Goal: Task Accomplishment & Management: Manage account settings

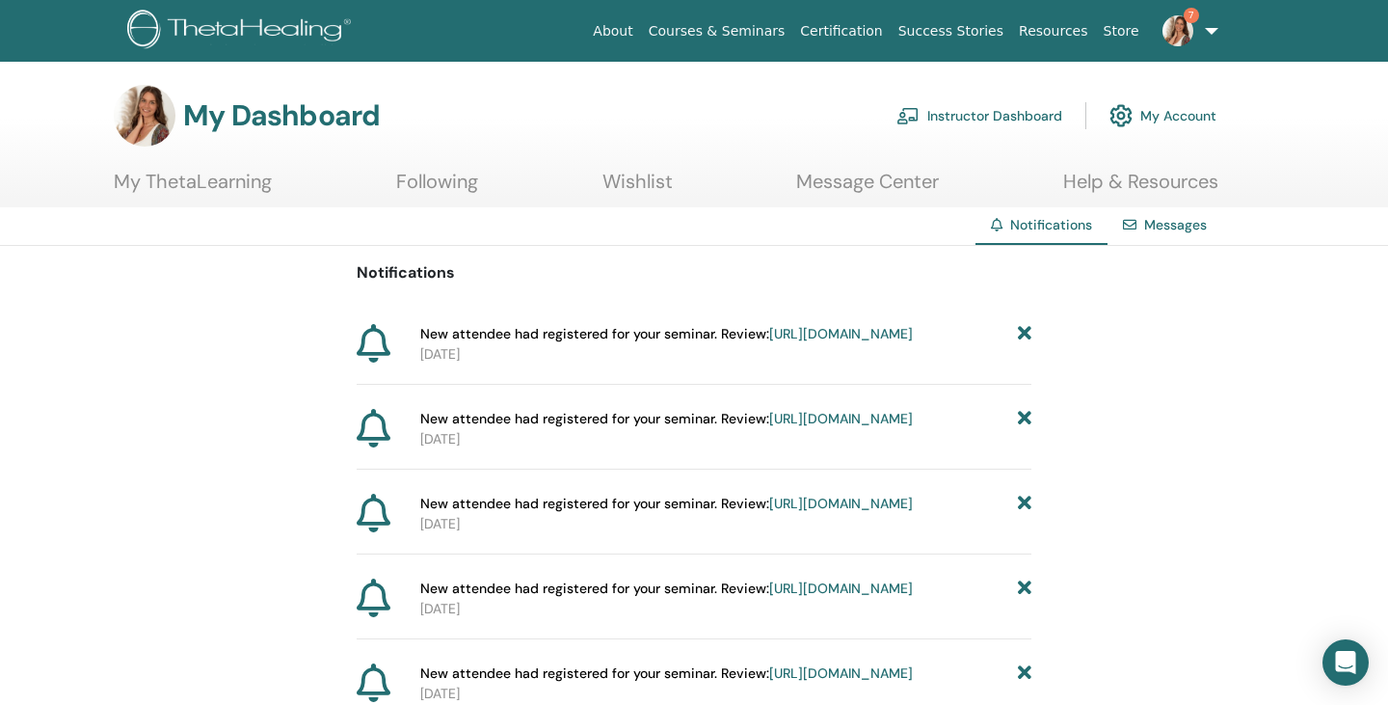
click at [971, 113] on link "Instructor Dashboard" at bounding box center [980, 115] width 166 height 42
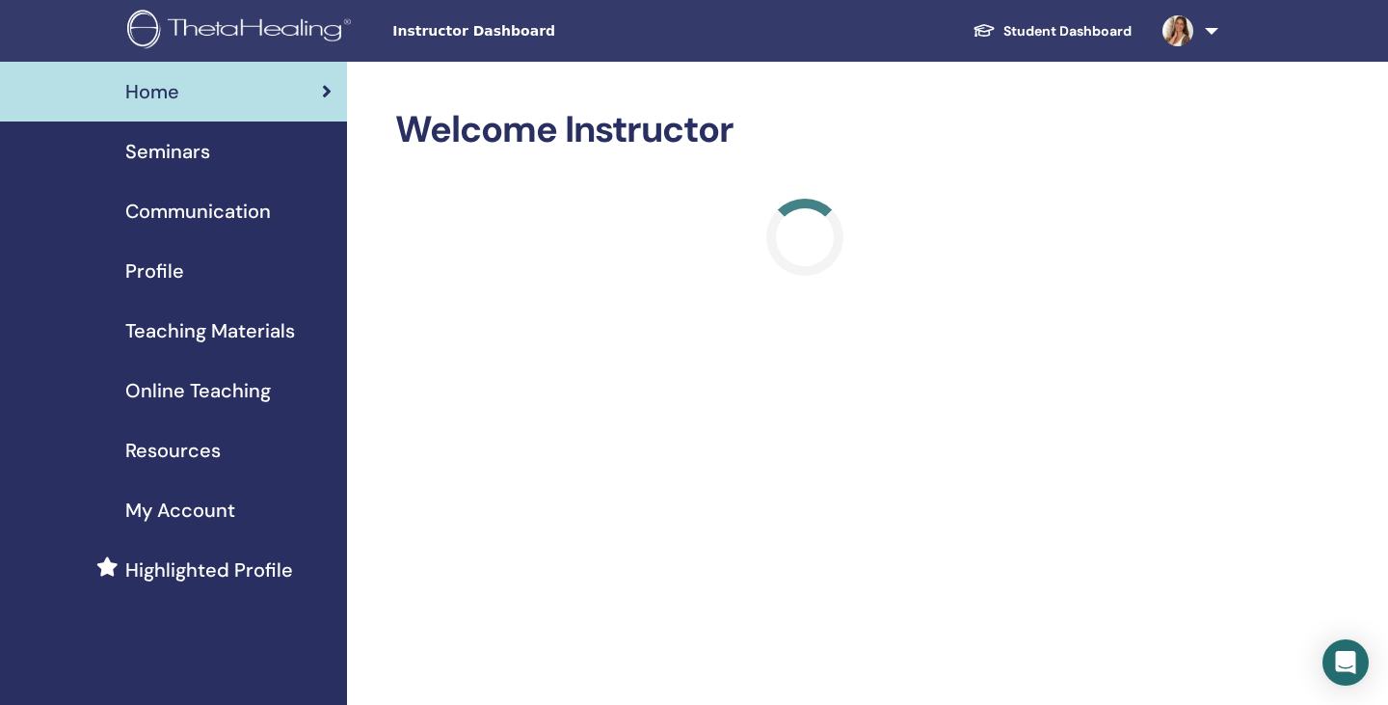
click at [188, 145] on span "Seminars" at bounding box center [167, 151] width 85 height 29
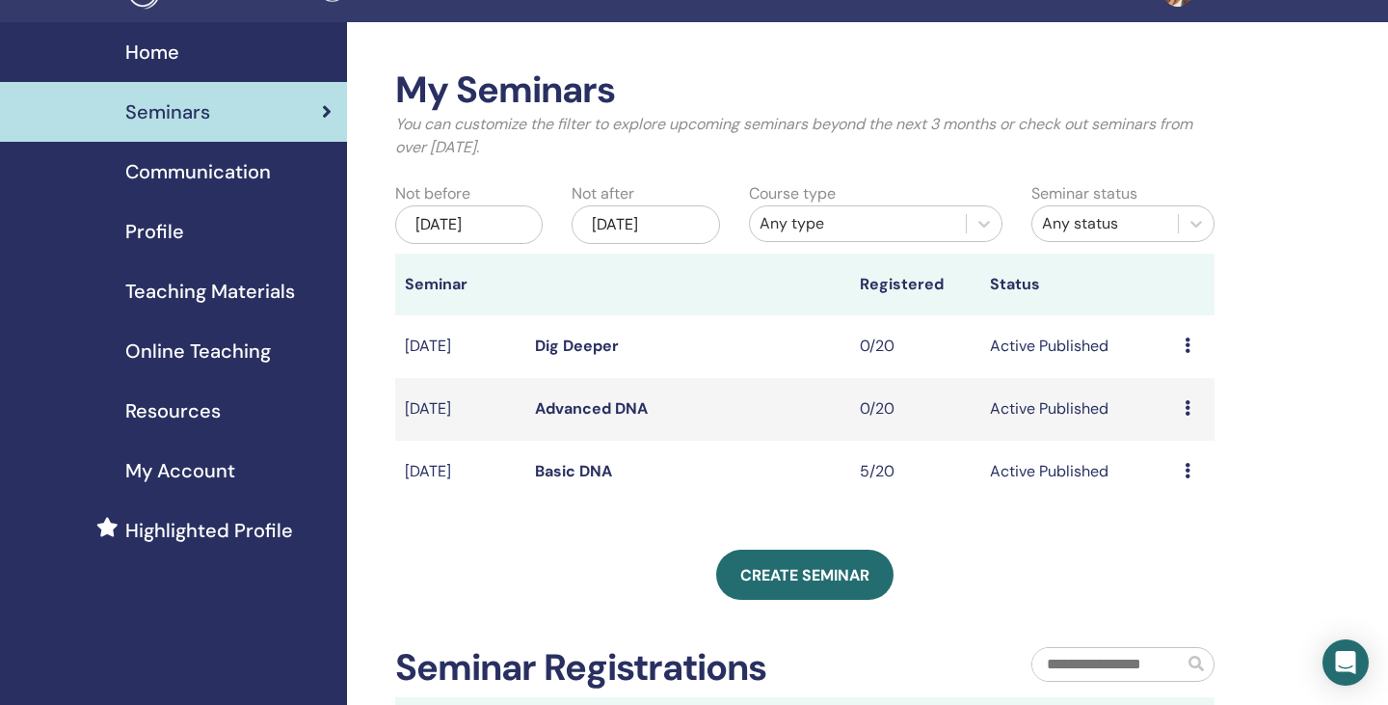
scroll to position [52, 0]
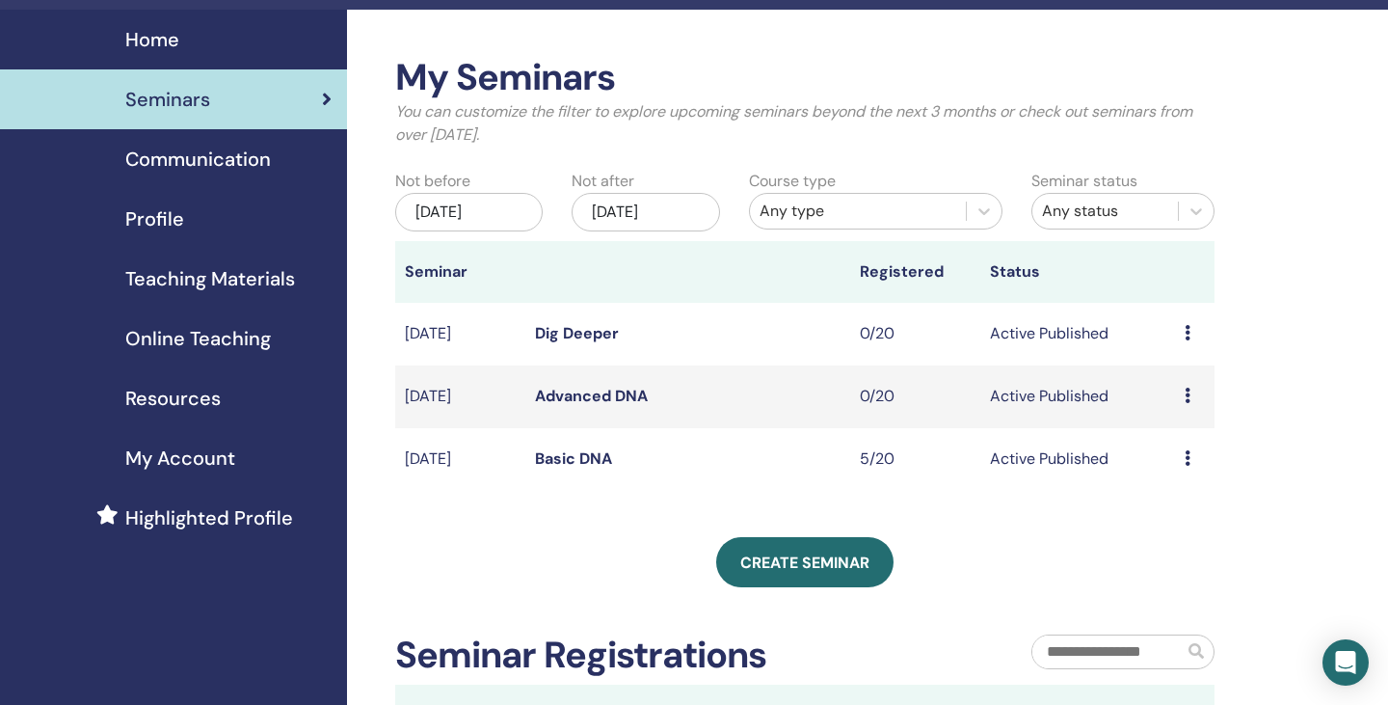
click at [1077, 458] on td "Active Published" at bounding box center [1077, 459] width 195 height 63
click at [545, 456] on link "Basic DNA" at bounding box center [573, 458] width 77 height 20
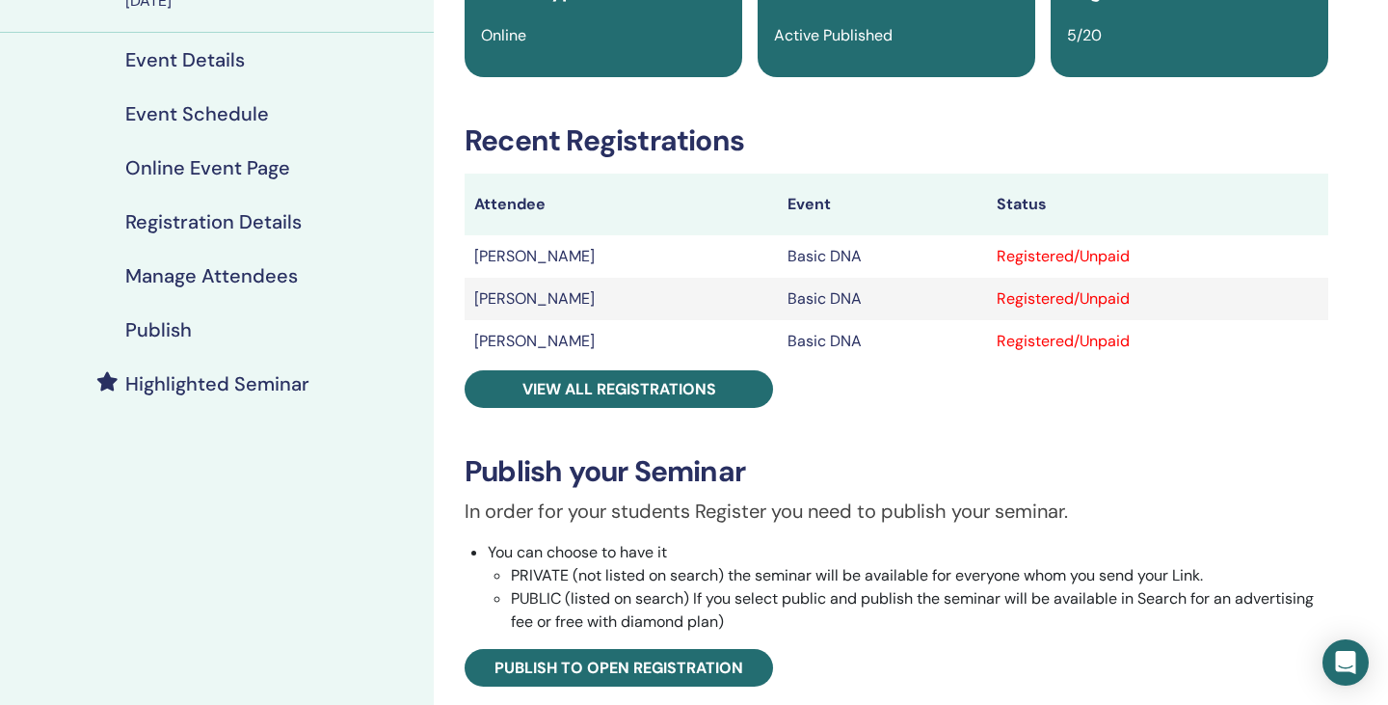
scroll to position [209, 0]
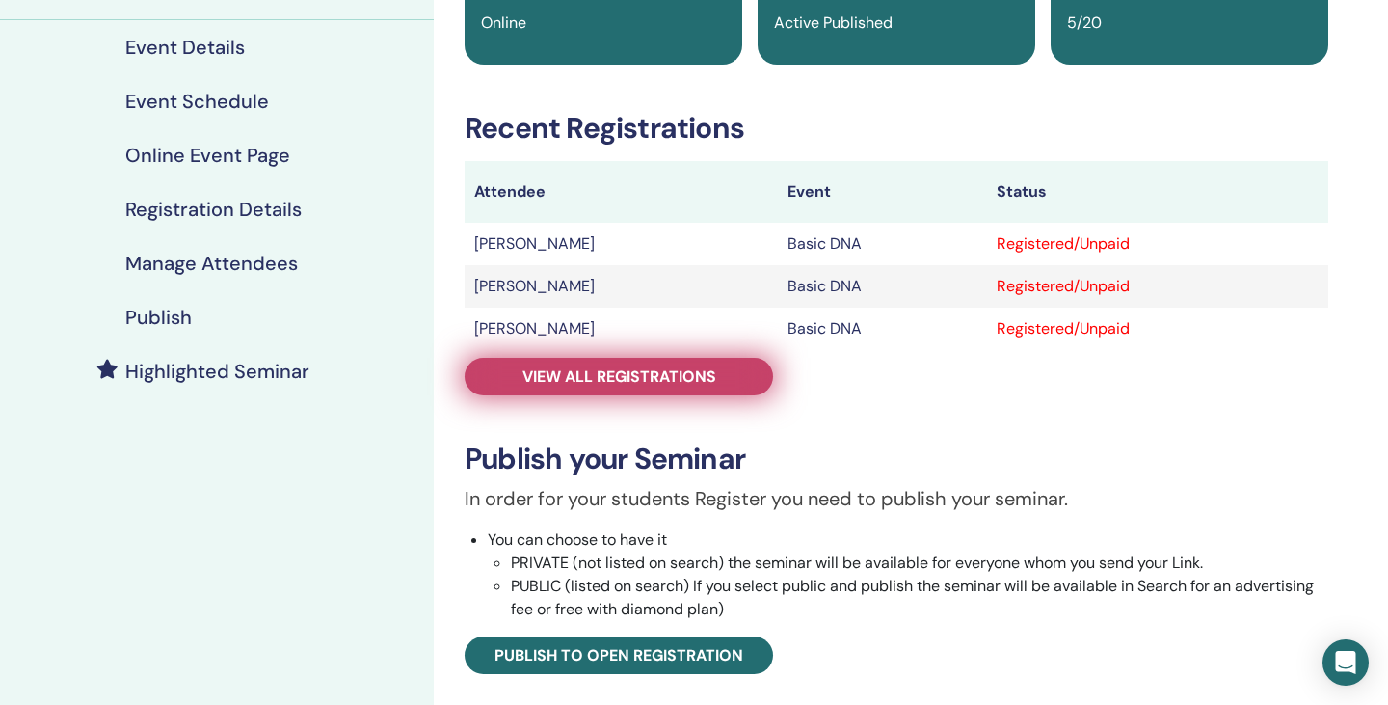
click at [729, 368] on link "View all registrations" at bounding box center [619, 377] width 308 height 38
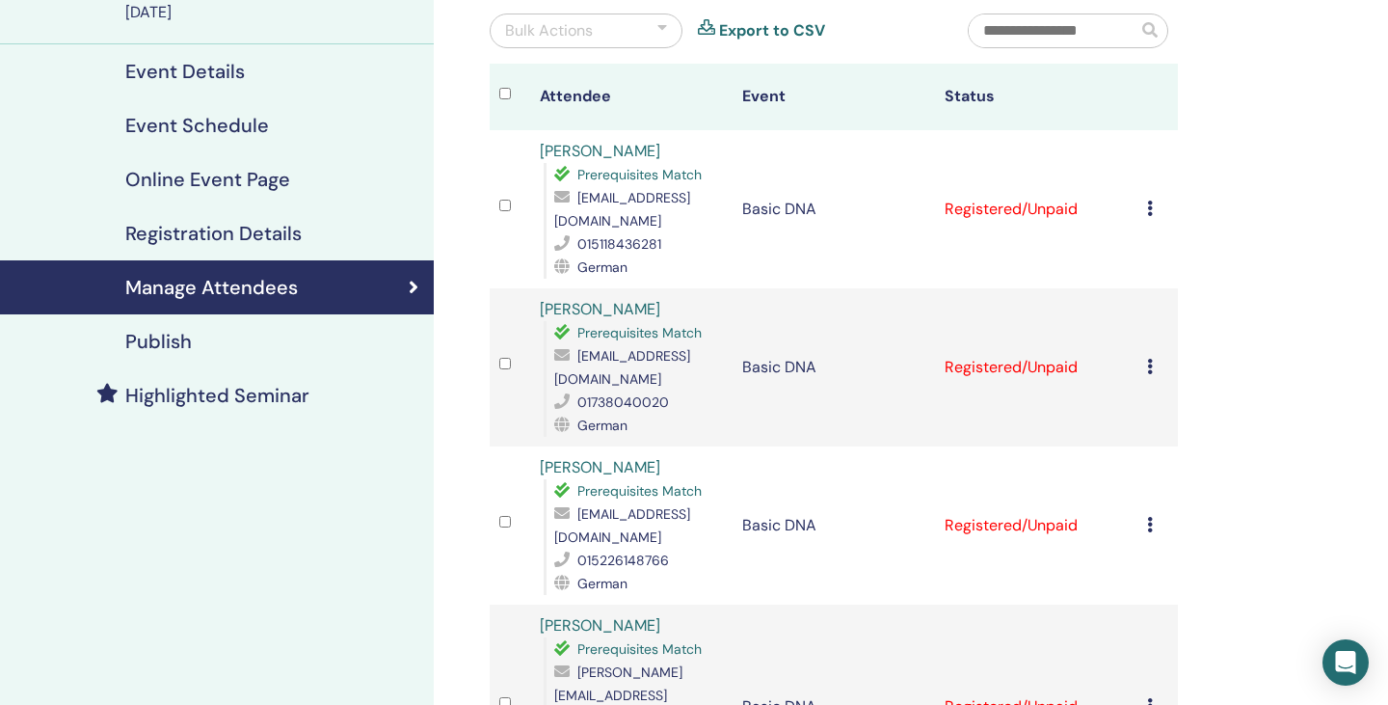
scroll to position [157, 0]
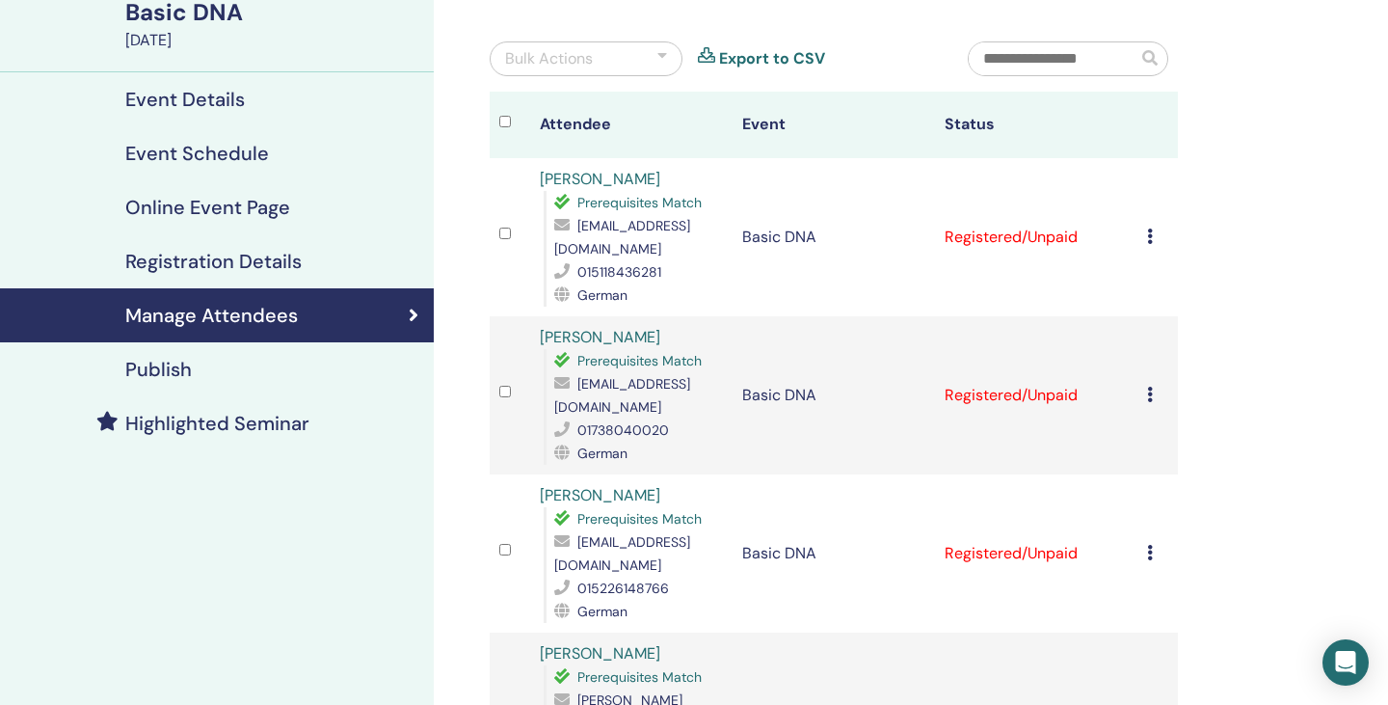
click at [1154, 232] on div "Cancel Registration Do not auto-certify Mark as Paid Mark as Unpaid Mark as Abs…" at bounding box center [1157, 237] width 21 height 23
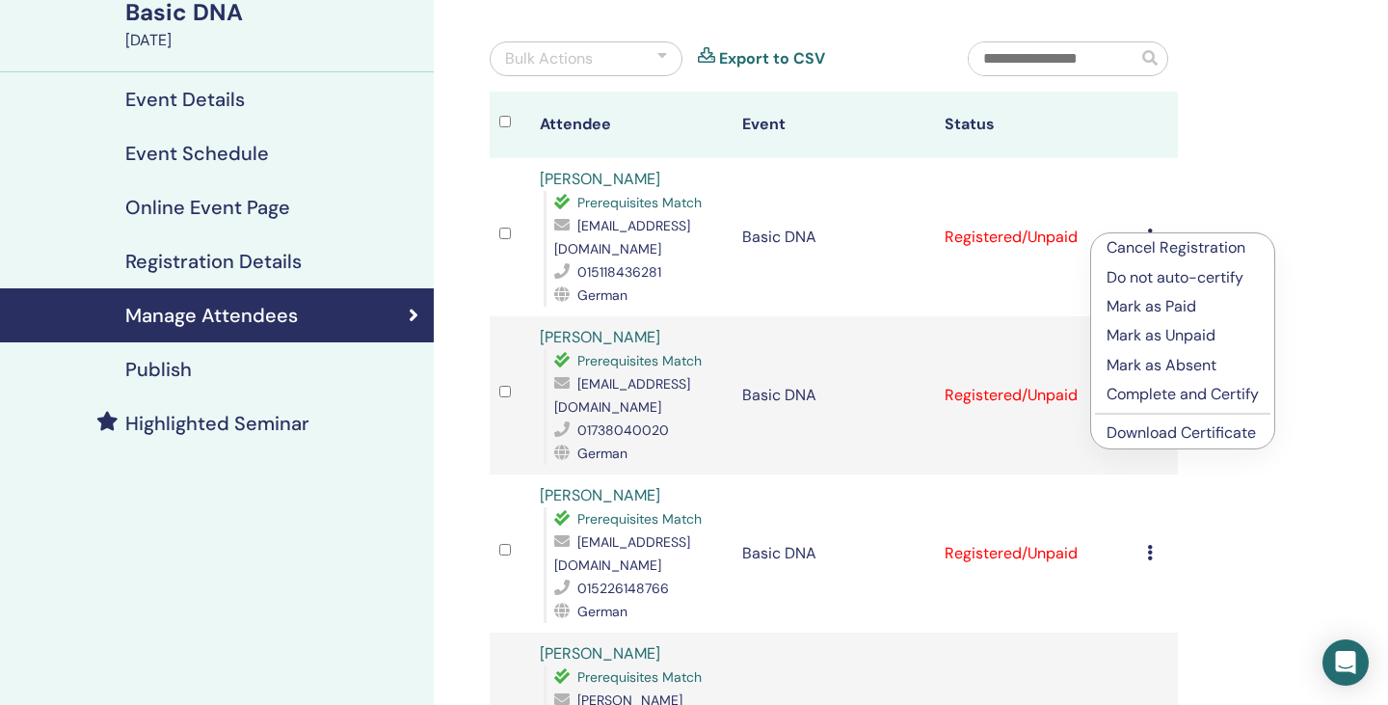
click at [1248, 208] on div "Manage Attendees Bulk Actions Export to CSV Attendee Event Status [PERSON_NAME]…" at bounding box center [896, 623] width 925 height 1436
